Goal: Transaction & Acquisition: Purchase product/service

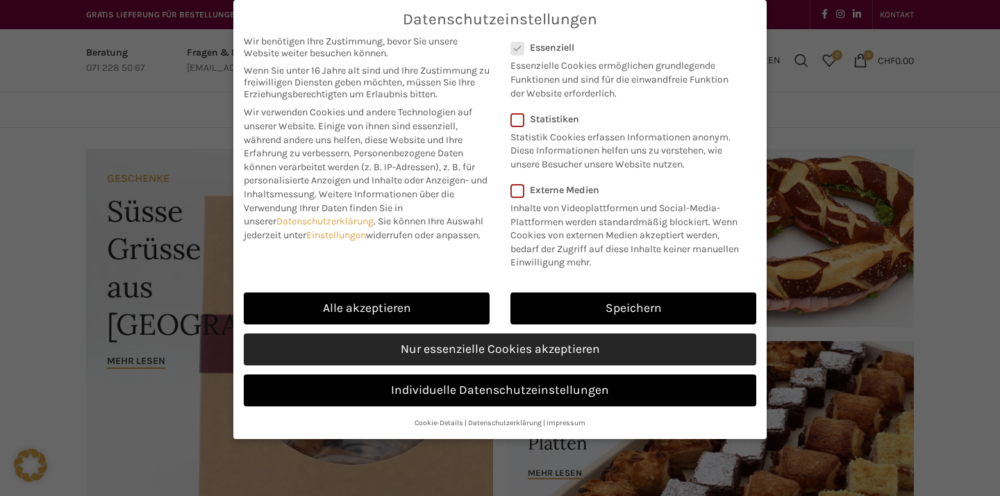
click at [437, 333] on link "Nur essenzielle Cookies akzeptieren" at bounding box center [500, 349] width 512 height 32
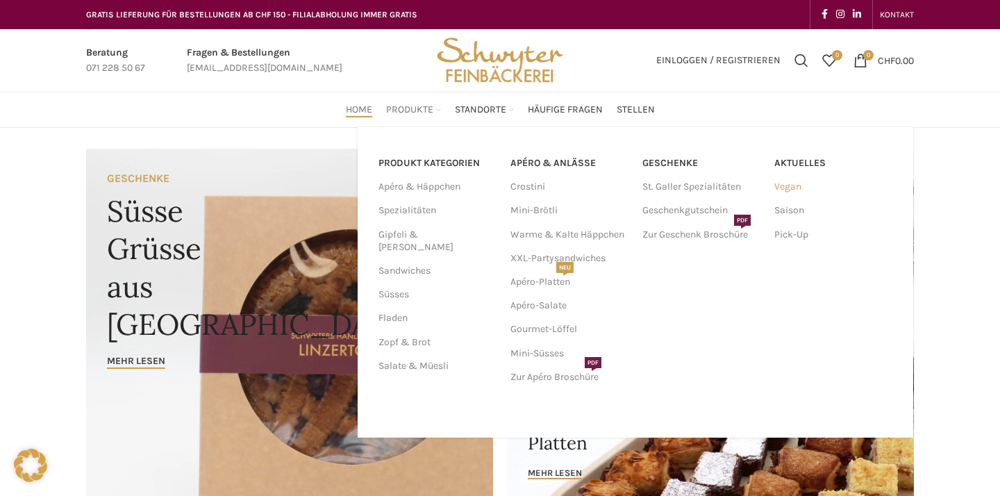
click at [806, 184] on link "Vegan" at bounding box center [833, 187] width 118 height 24
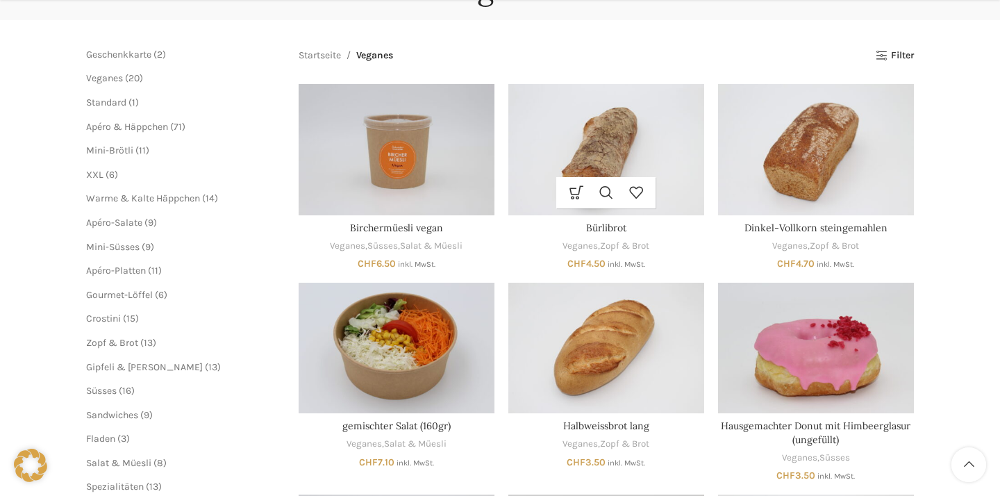
scroll to position [173, 0]
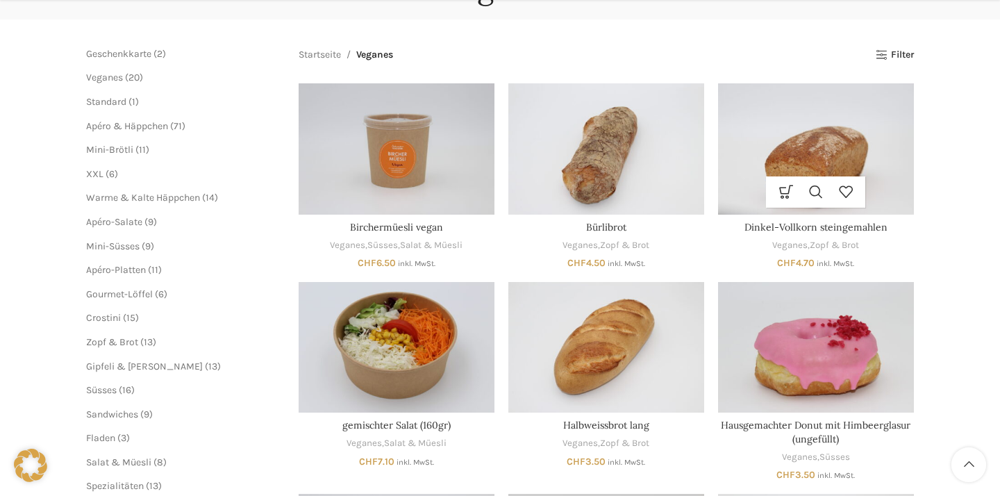
click at [812, 153] on img "Dinkel-Vollkorn steingemahlen" at bounding box center [816, 148] width 196 height 131
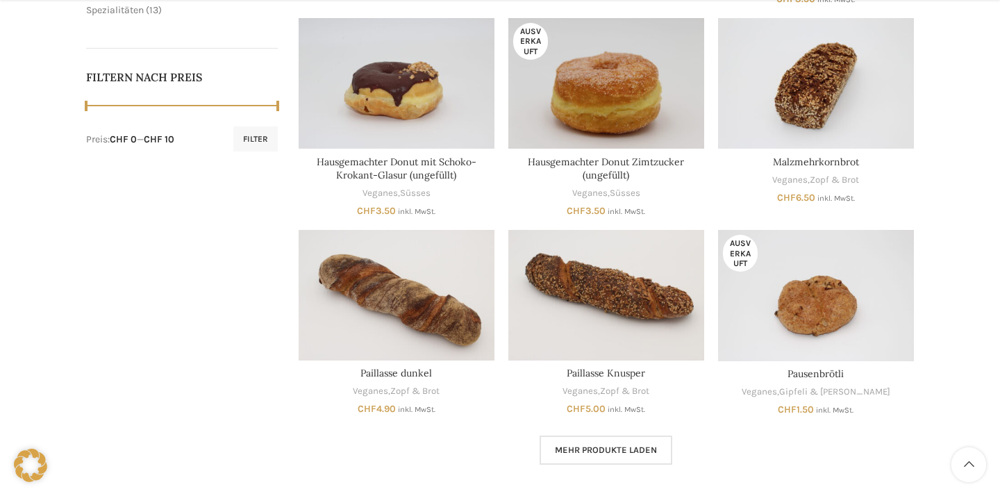
scroll to position [649, 0]
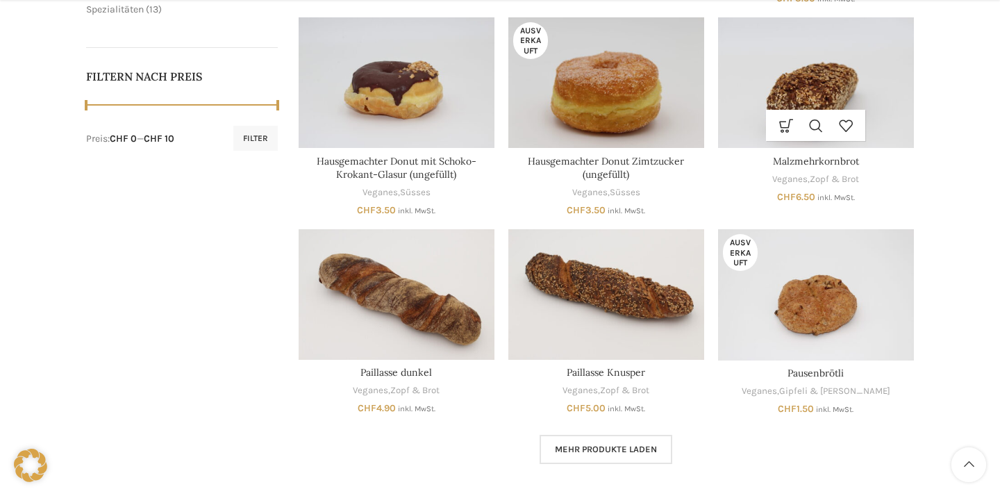
click at [827, 102] on img "Malzmehrkornbrot" at bounding box center [816, 82] width 196 height 131
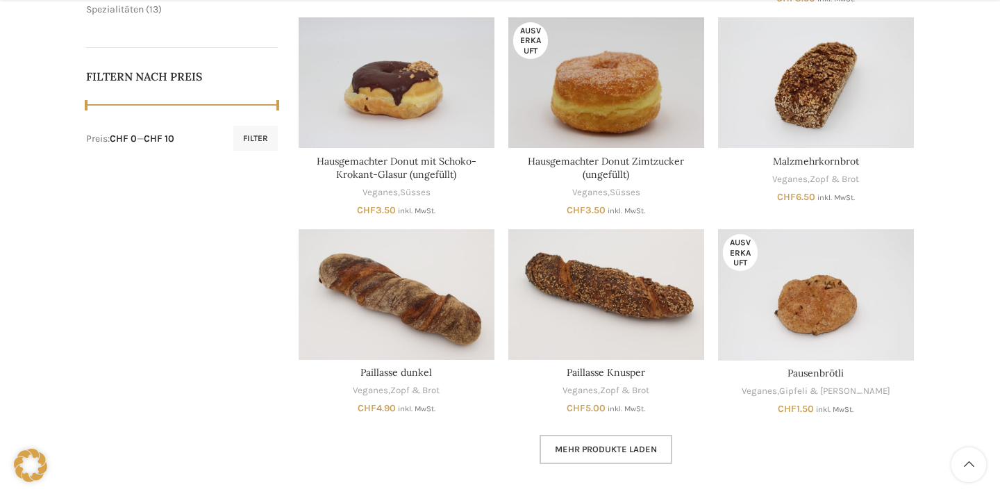
click at [559, 435] on link "Mehr Produkte laden" at bounding box center [606, 449] width 133 height 29
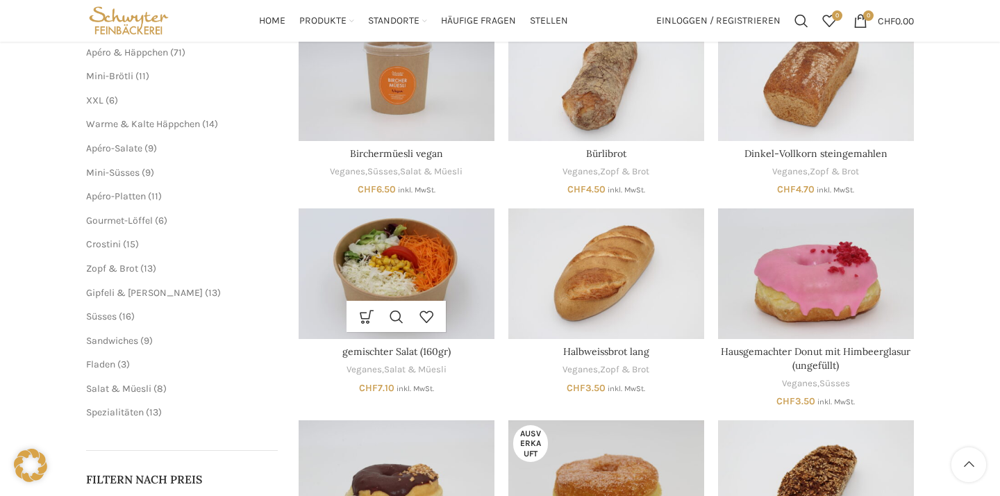
scroll to position [226, 0]
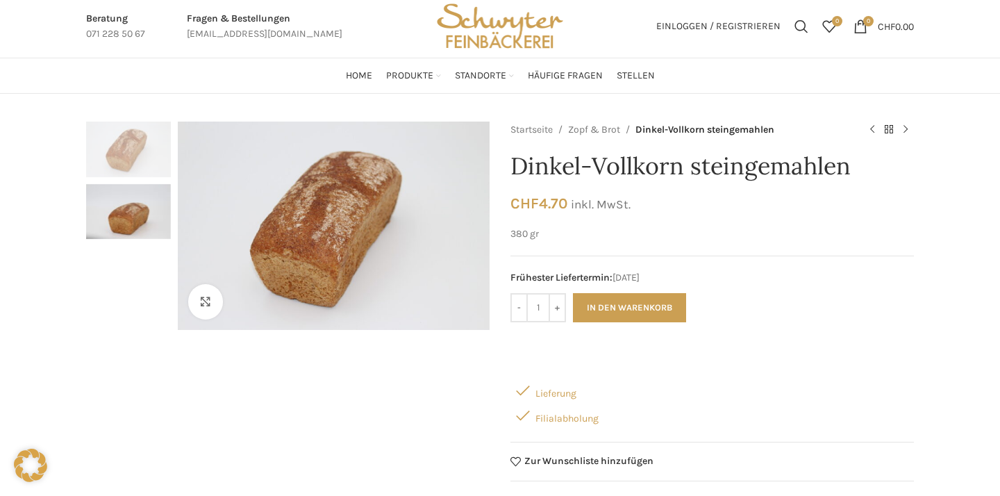
scroll to position [21, 0]
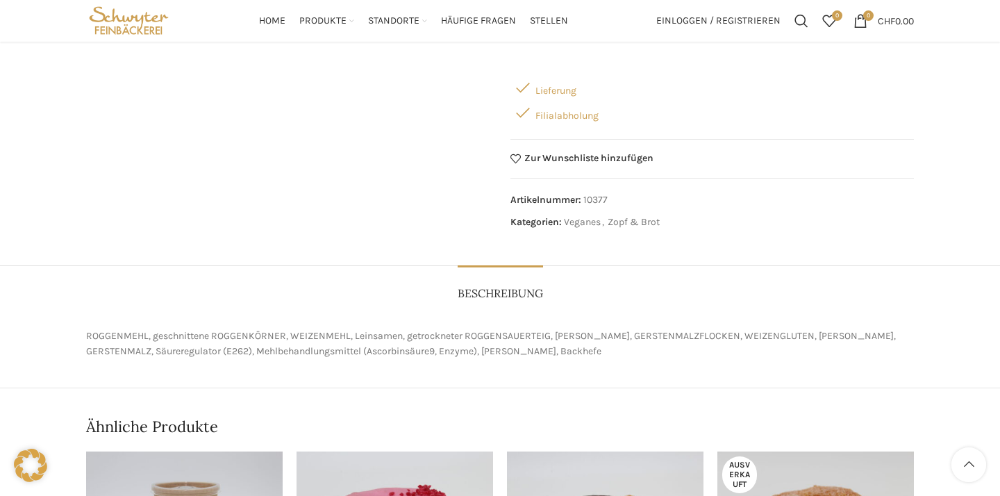
scroll to position [335, 0]
